Goal: Task Accomplishment & Management: Manage account settings

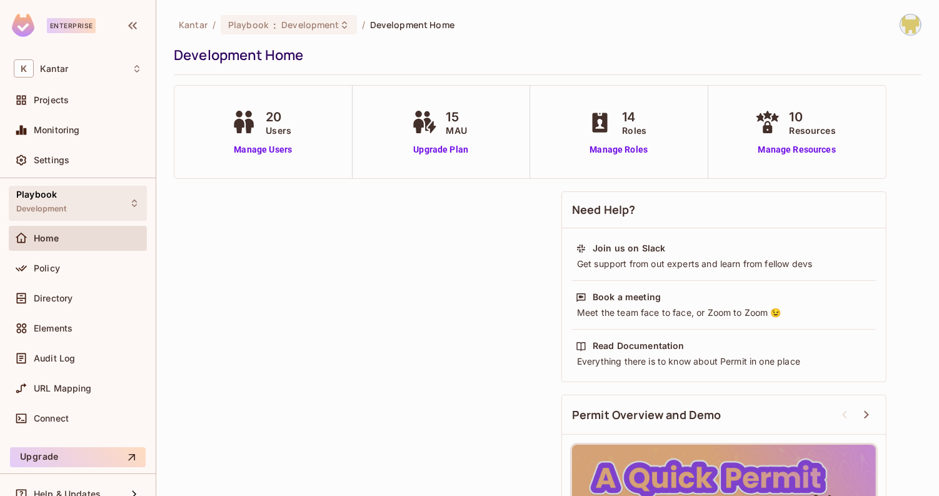
click at [125, 208] on div "Playbook Development" at bounding box center [78, 203] width 138 height 34
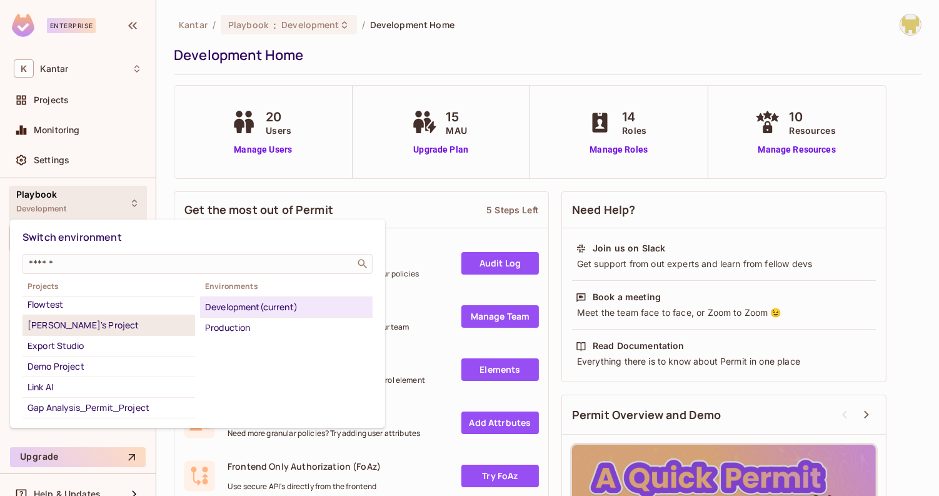
scroll to position [47, 0]
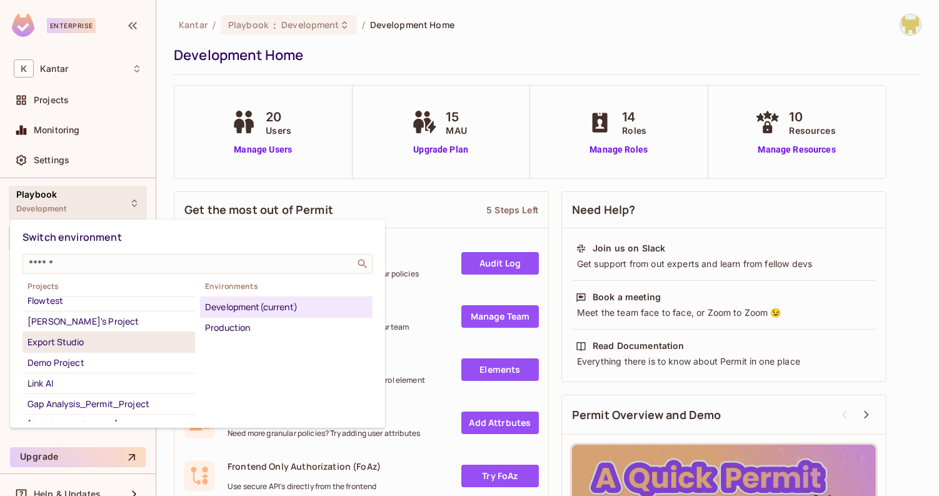
click at [107, 342] on div "Export Studio" at bounding box center [108, 341] width 162 height 15
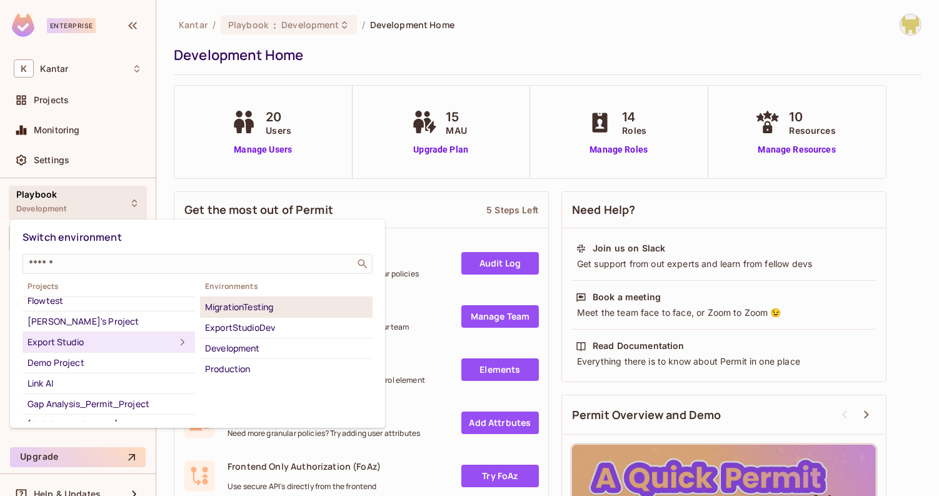
click at [231, 306] on div "MigrationTesting" at bounding box center [286, 306] width 162 height 15
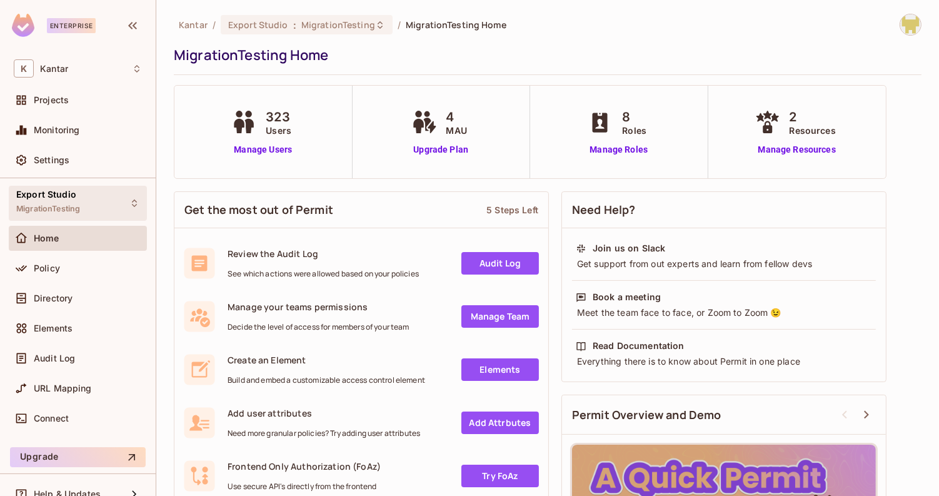
click at [101, 212] on div "Export Studio MigrationTesting" at bounding box center [78, 203] width 138 height 34
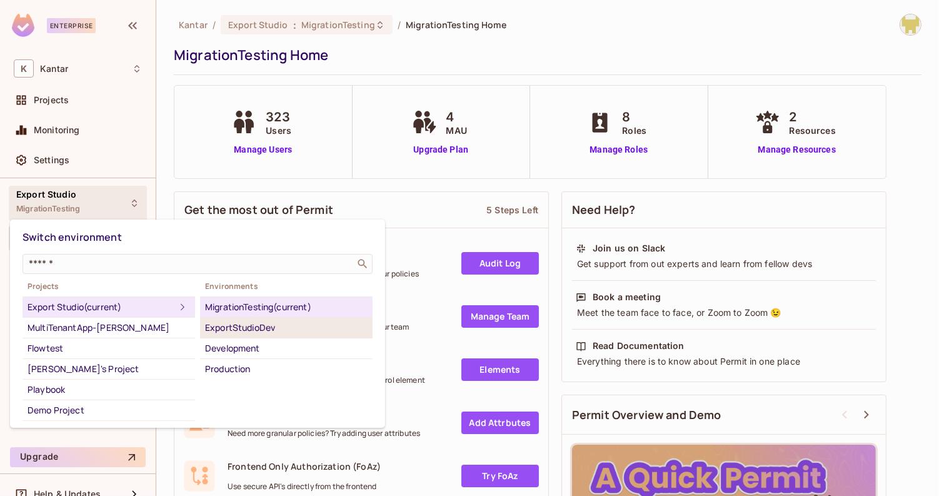
click at [251, 329] on div "ExportStudioDev" at bounding box center [286, 327] width 162 height 15
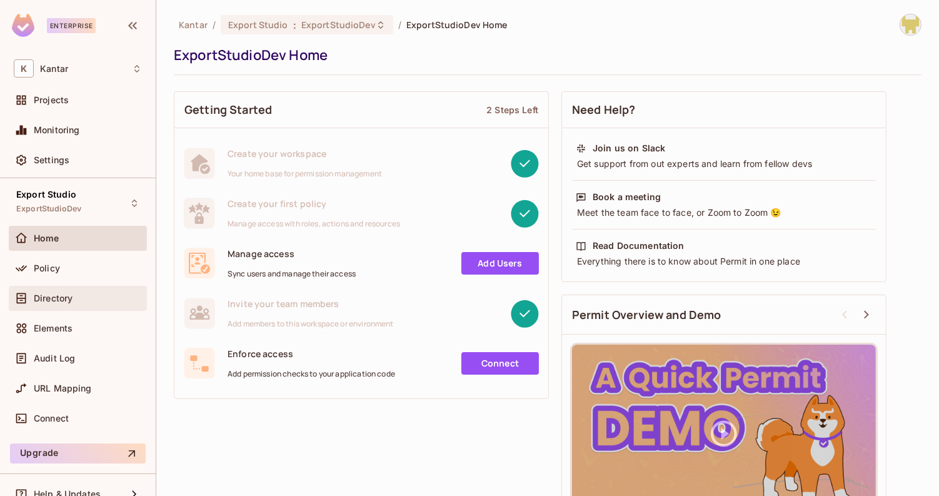
click at [97, 288] on div "Directory" at bounding box center [78, 298] width 138 height 25
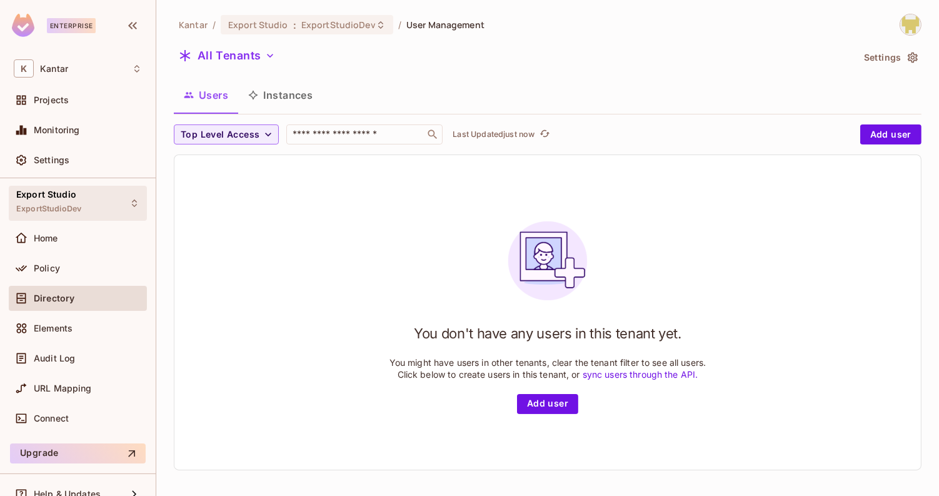
click at [99, 212] on div "Export Studio ExportStudioDev" at bounding box center [78, 203] width 138 height 34
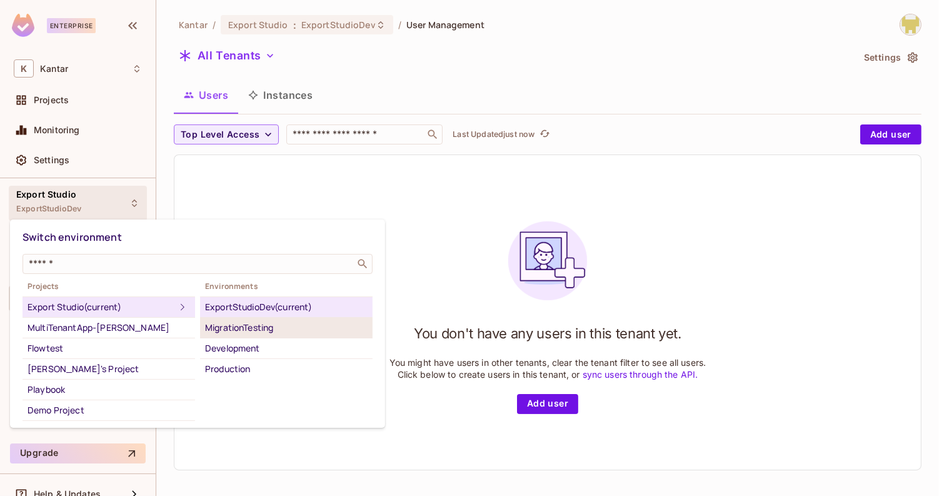
click at [213, 328] on div "MigrationTesting" at bounding box center [286, 327] width 162 height 15
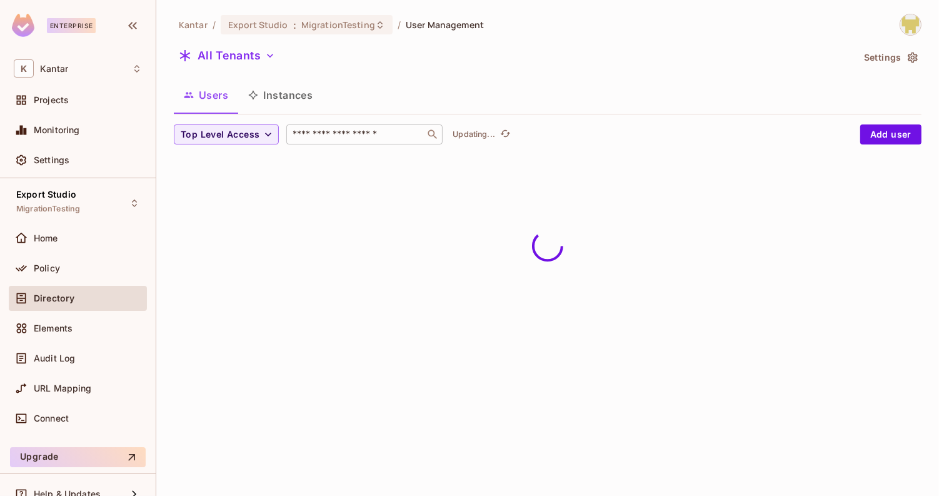
click at [319, 132] on input "text" at bounding box center [355, 134] width 131 height 12
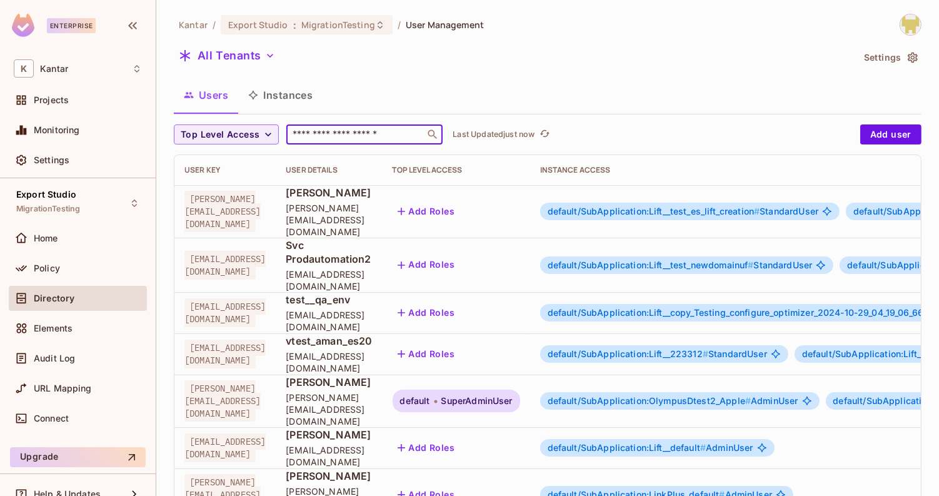
click at [524, 87] on div "Users Instances" at bounding box center [547, 94] width 747 height 31
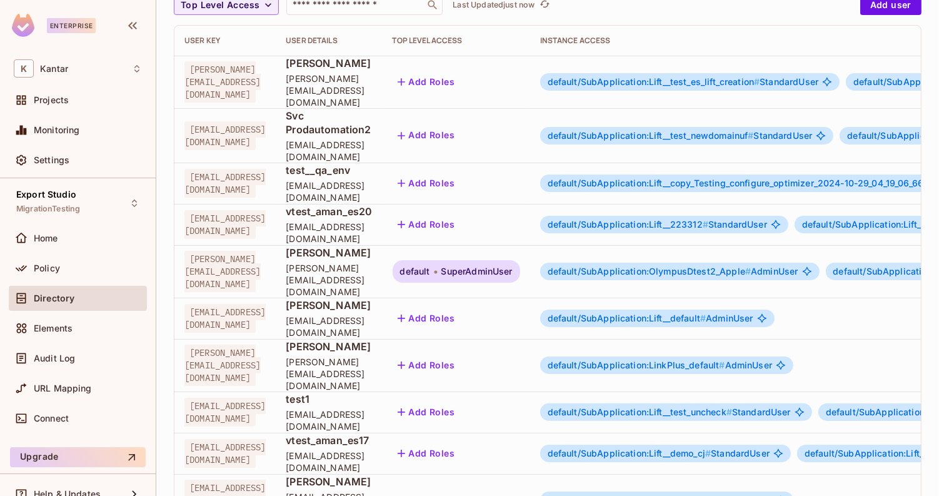
scroll to position [85, 0]
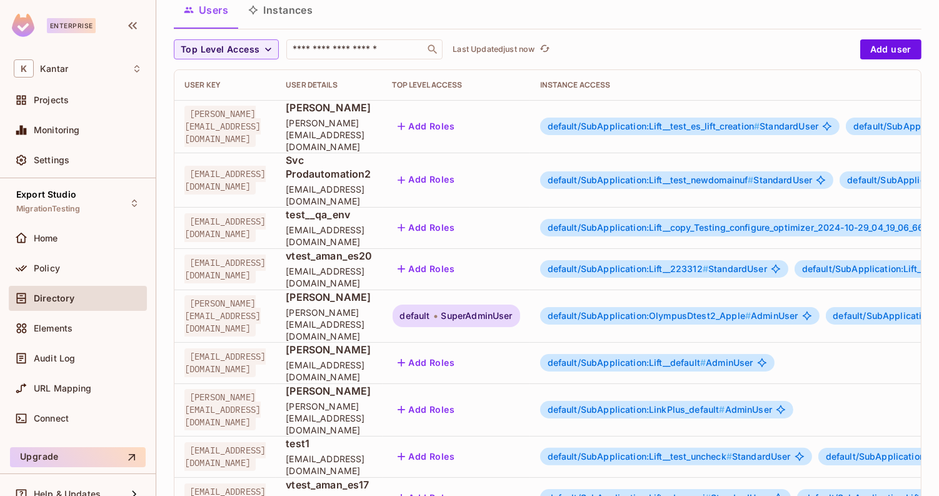
click at [512, 311] on span "SuperAdminUser" at bounding box center [476, 316] width 71 height 10
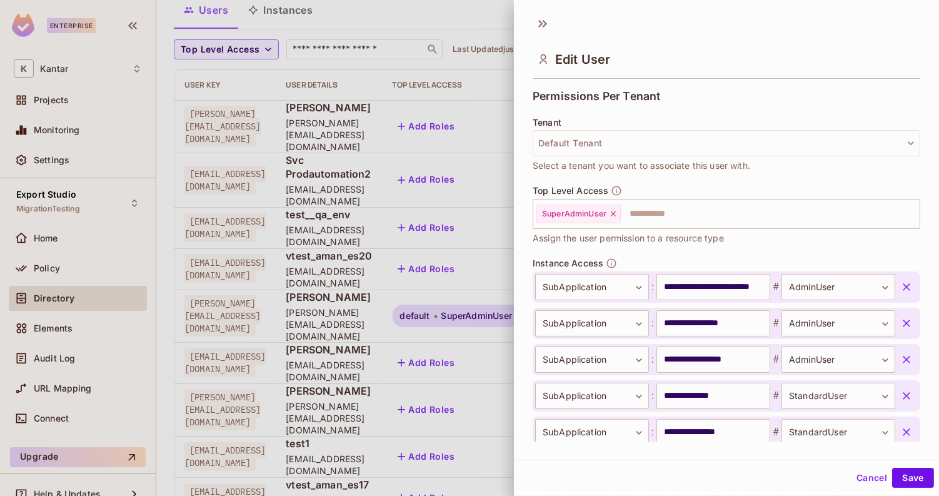
scroll to position [258, 0]
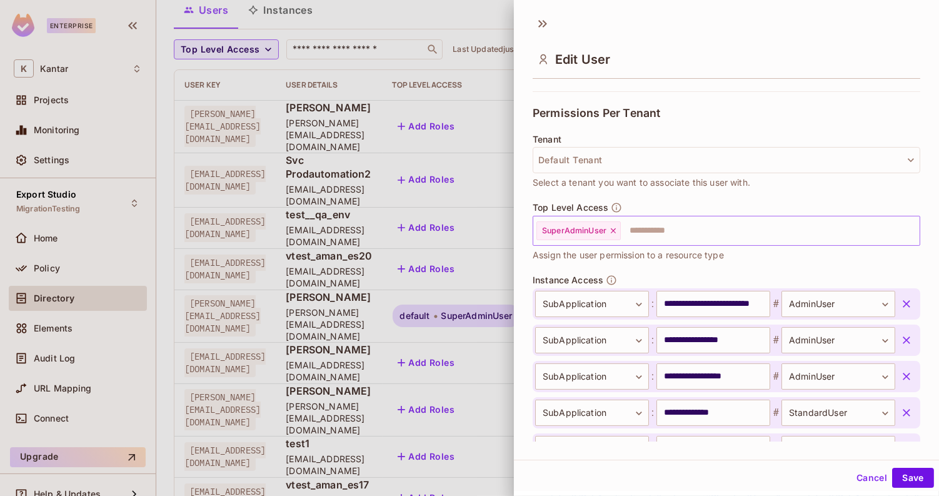
click at [614, 229] on icon at bounding box center [613, 230] width 9 height 9
click at [905, 480] on button "Save" at bounding box center [913, 477] width 42 height 20
